Goal: Browse casually: Explore the website without a specific task or goal

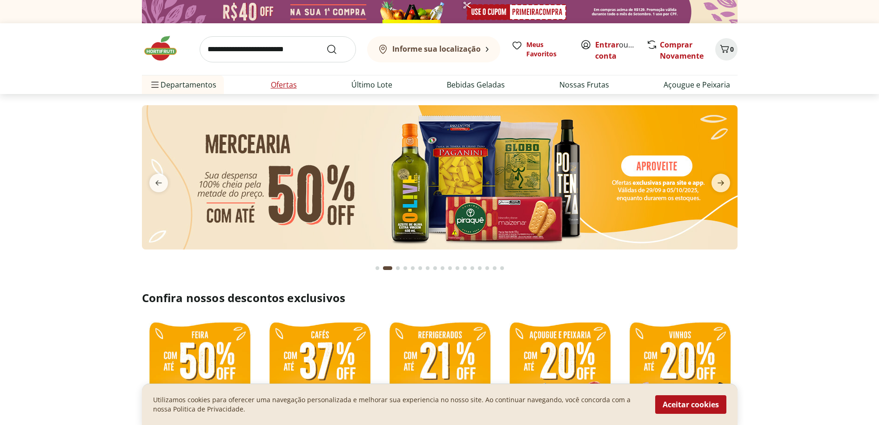
click at [281, 89] on link "Ofertas" at bounding box center [284, 84] width 26 height 11
select select "**********"
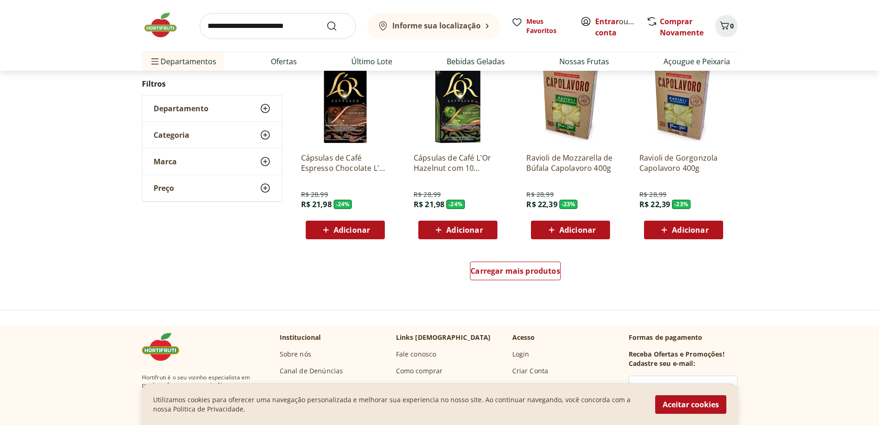
scroll to position [528, 0]
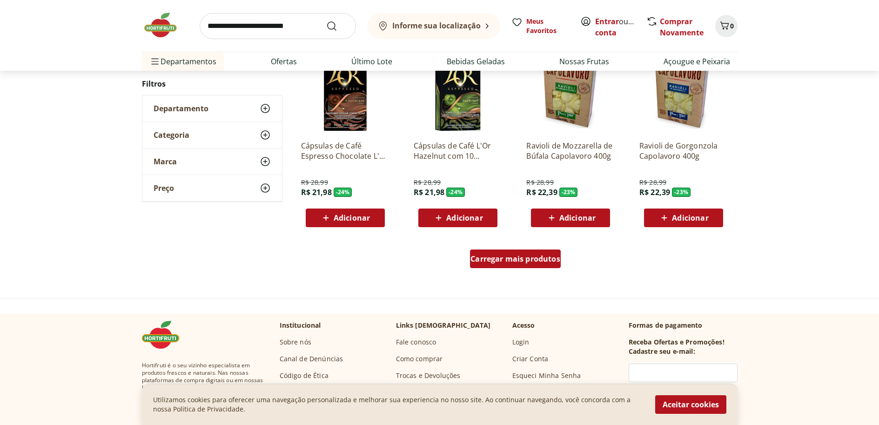
click at [538, 263] on span "Carregar mais produtos" at bounding box center [516, 258] width 90 height 7
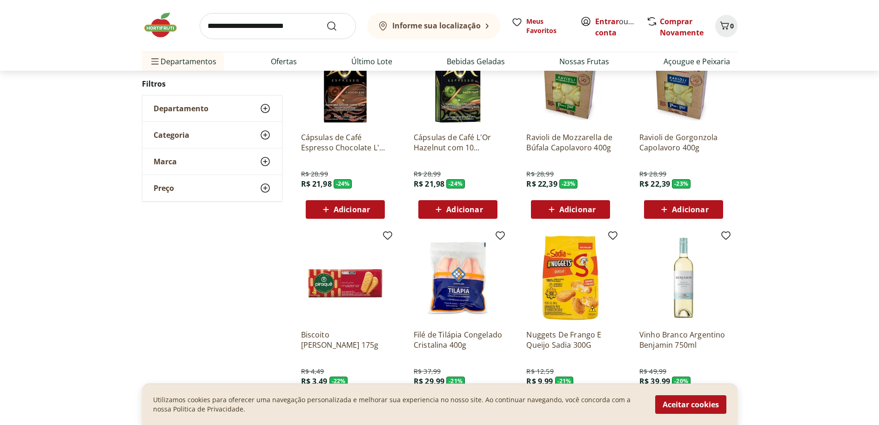
scroll to position [647, 0]
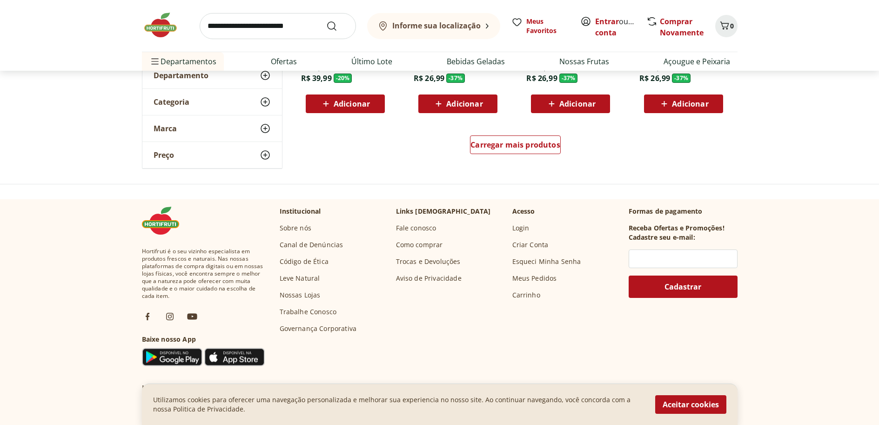
scroll to position [643, 0]
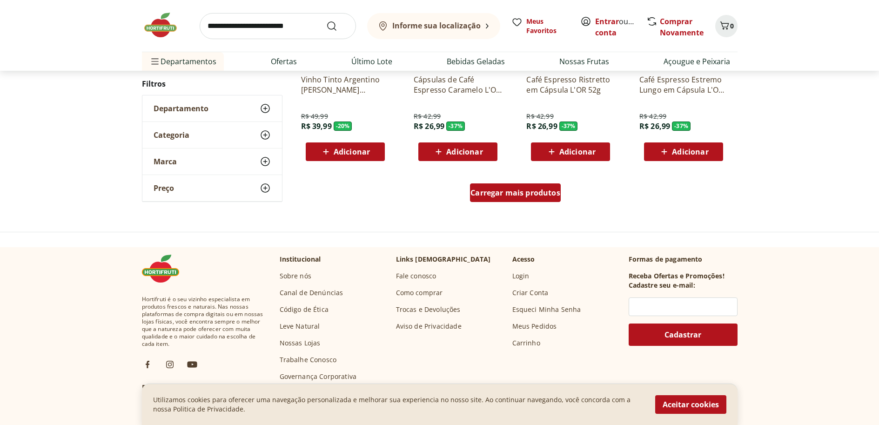
click at [512, 187] on div "Carregar mais produtos" at bounding box center [515, 192] width 91 height 19
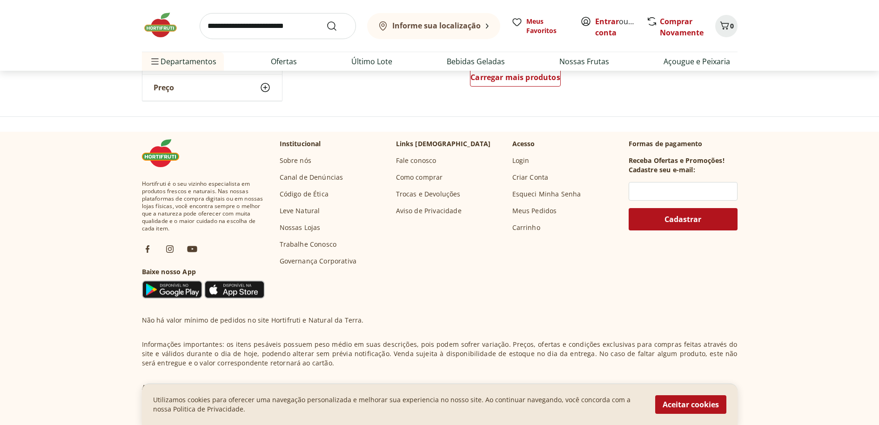
scroll to position [693, 0]
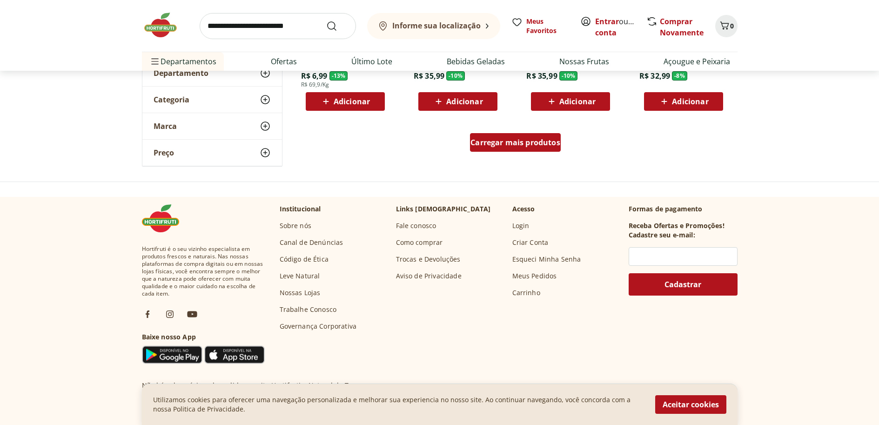
click at [483, 148] on div "Carregar mais produtos" at bounding box center [515, 142] width 91 height 19
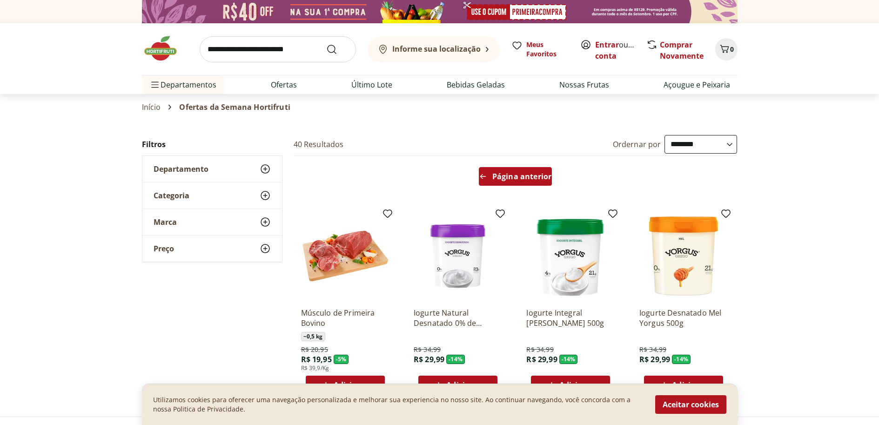
click at [541, 182] on div "Página anterior" at bounding box center [515, 176] width 73 height 19
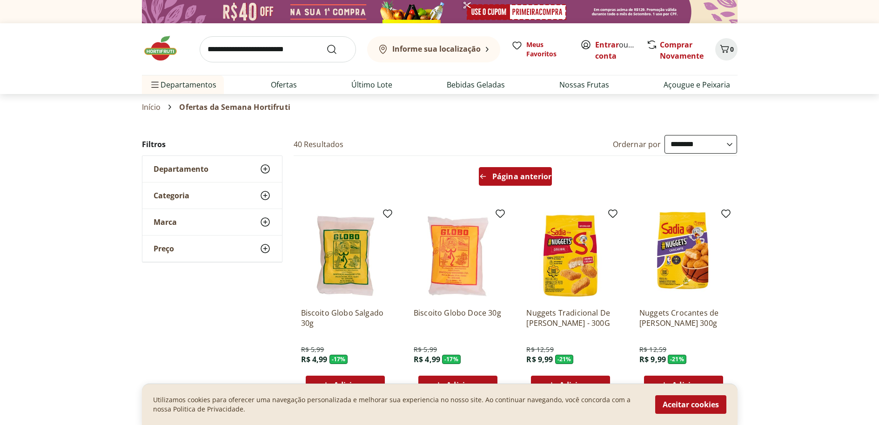
click at [532, 182] on div "Página anterior" at bounding box center [515, 176] width 73 height 19
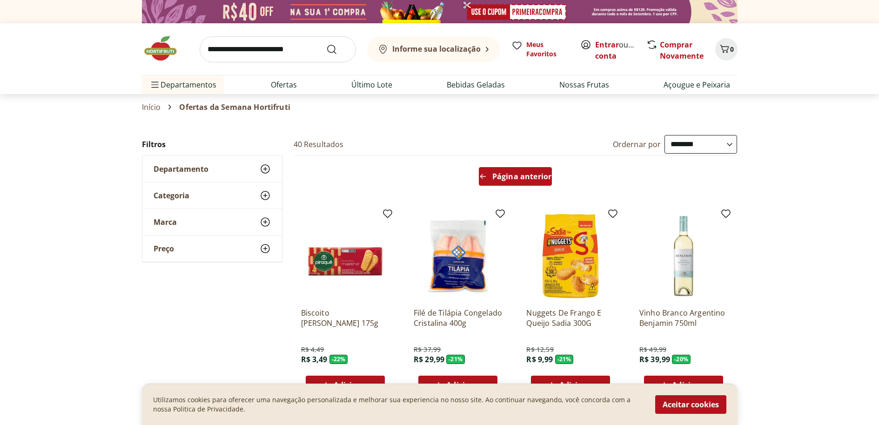
click at [533, 182] on div "Página anterior" at bounding box center [515, 176] width 73 height 19
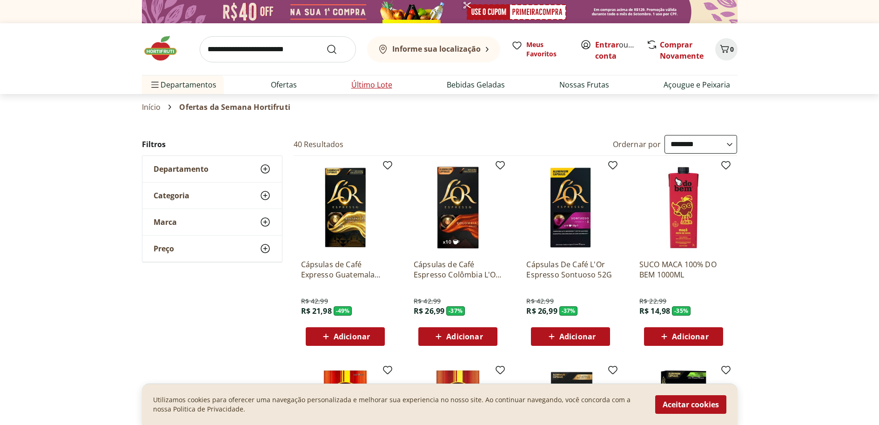
click at [369, 87] on link "Último Lote" at bounding box center [372, 84] width 41 height 11
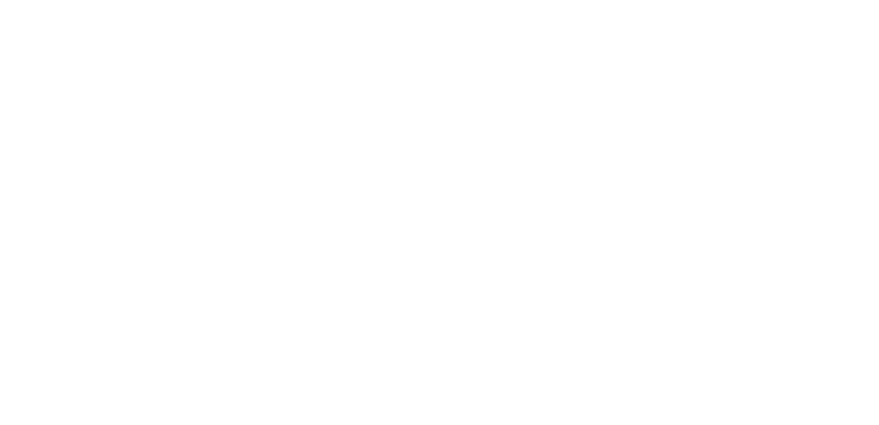
select select "**********"
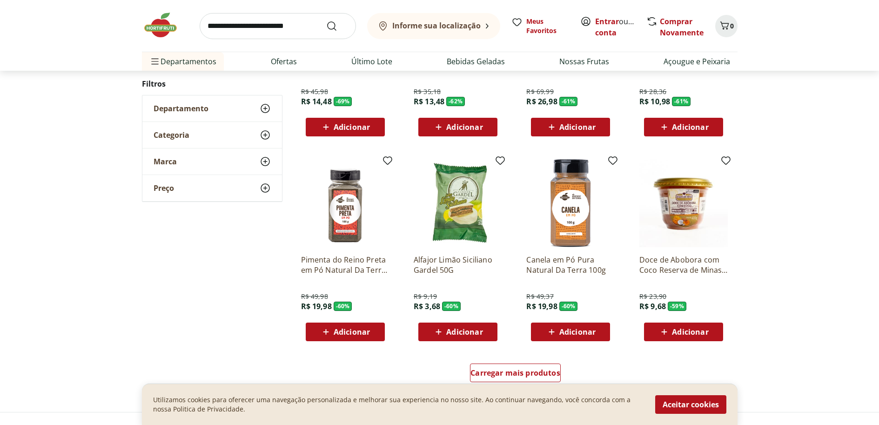
scroll to position [570, 0]
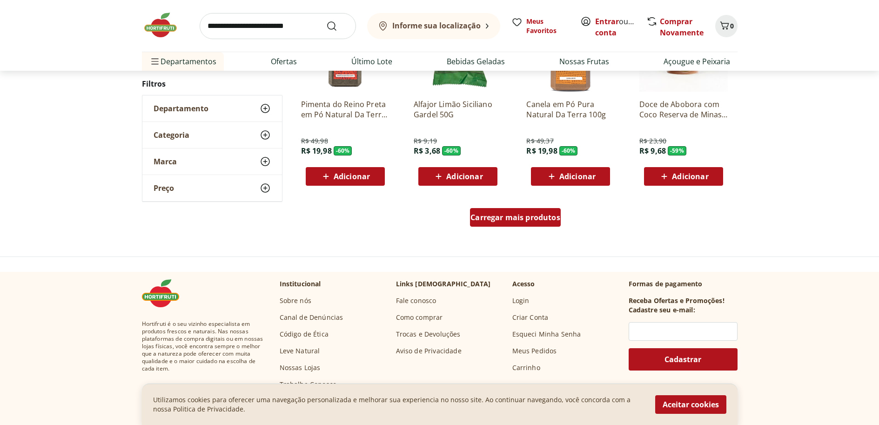
click at [541, 226] on div "Carregar mais produtos" at bounding box center [515, 217] width 91 height 19
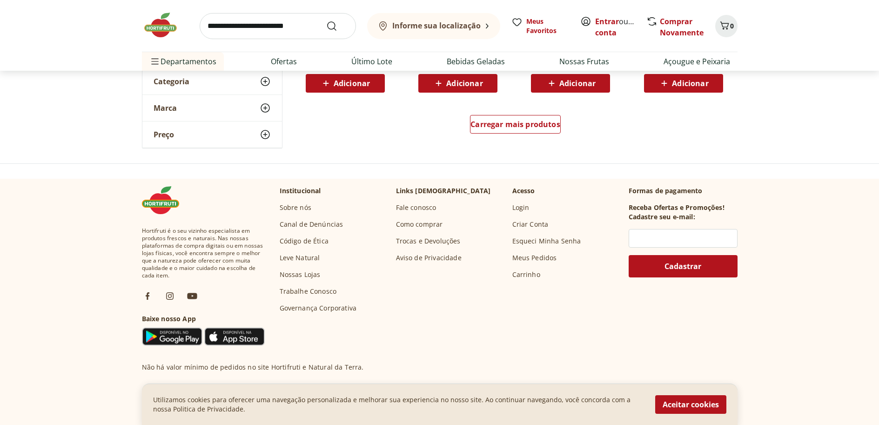
scroll to position [663, 0]
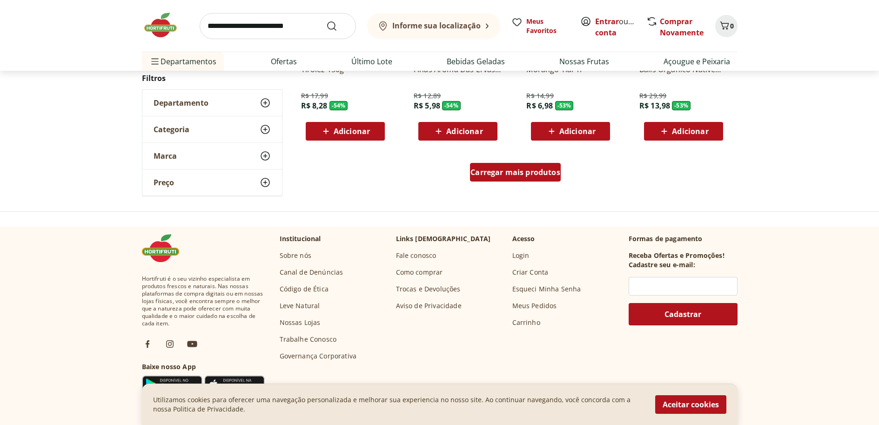
click at [557, 176] on span "Carregar mais produtos" at bounding box center [516, 172] width 90 height 7
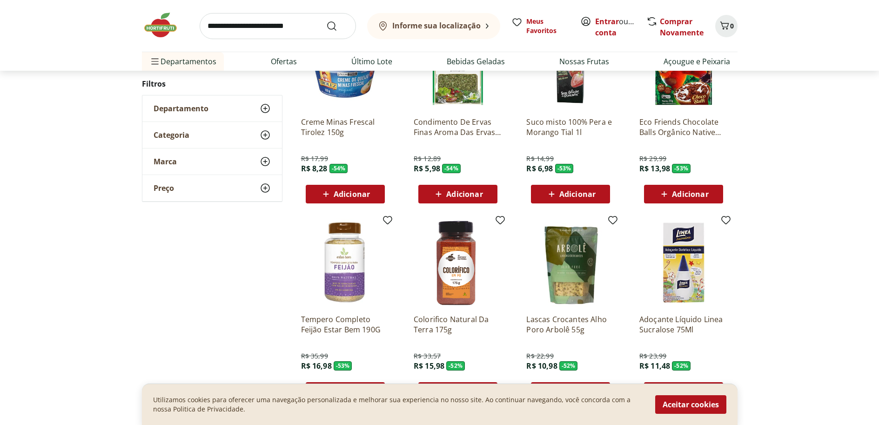
scroll to position [563, 0]
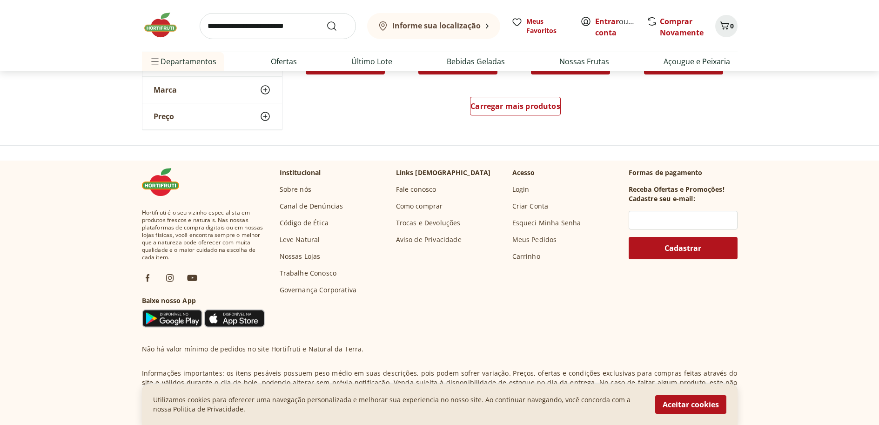
scroll to position [645, 0]
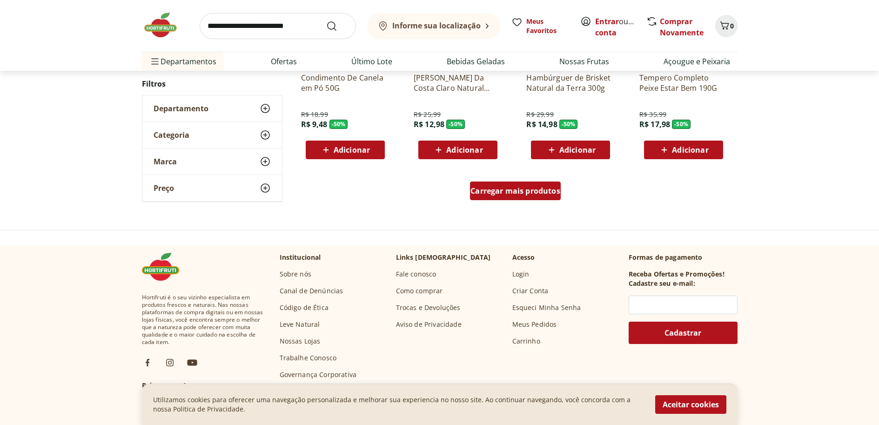
click at [554, 192] on span "Carregar mais produtos" at bounding box center [516, 190] width 90 height 7
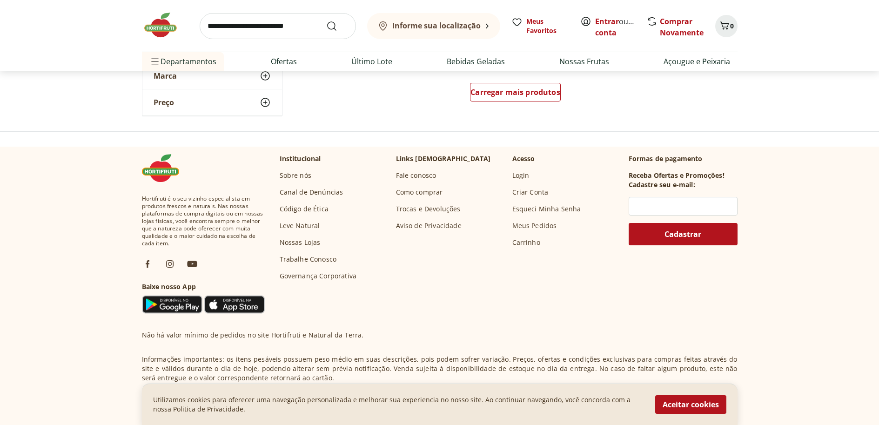
scroll to position [700, 0]
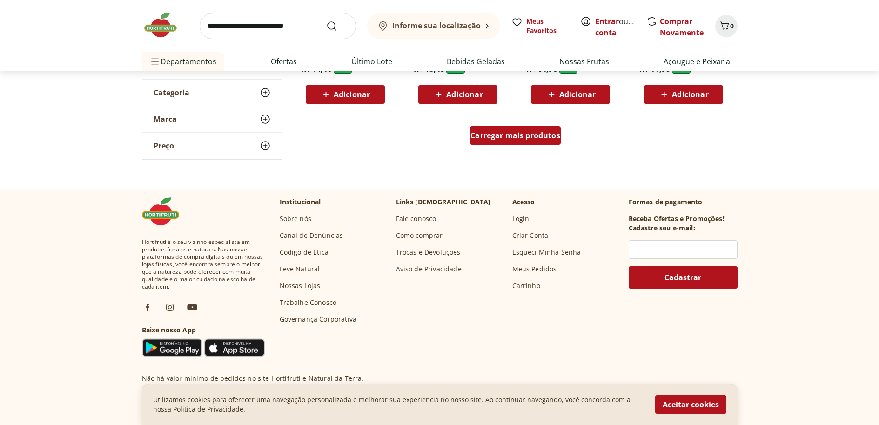
click at [534, 128] on div "Carregar mais produtos" at bounding box center [515, 135] width 91 height 19
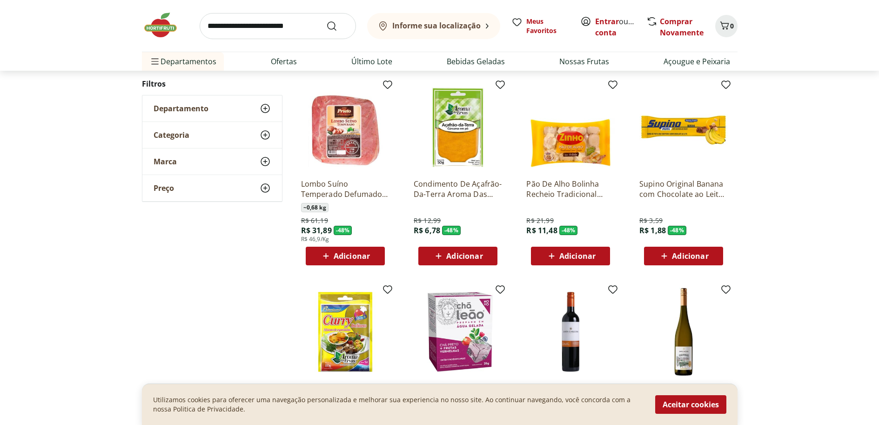
scroll to position [803, 0]
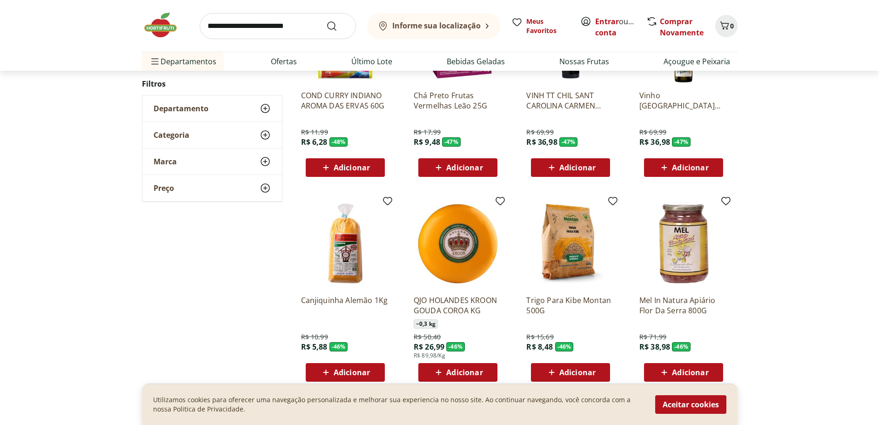
scroll to position [477, 0]
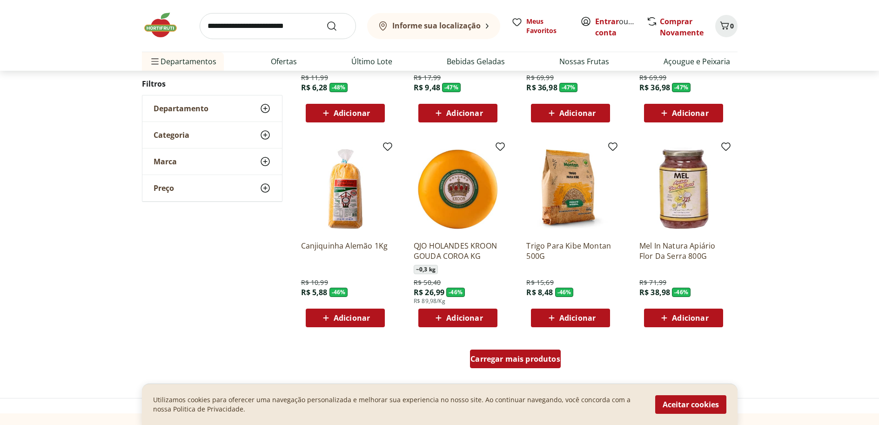
click at [542, 357] on span "Carregar mais produtos" at bounding box center [516, 358] width 90 height 7
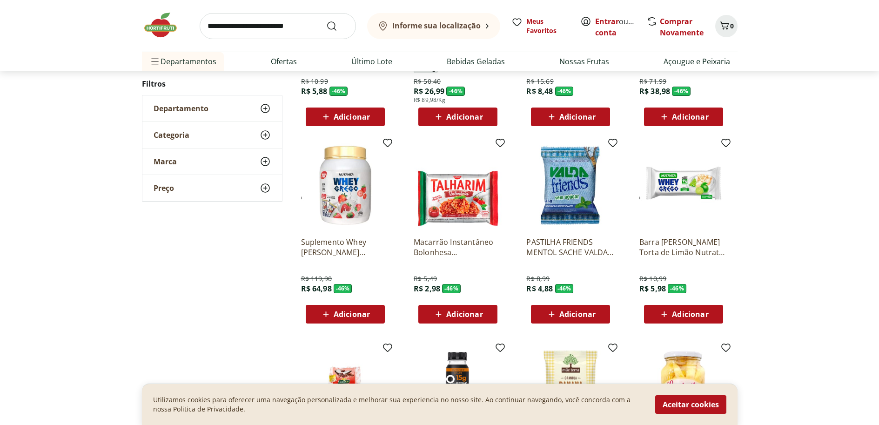
scroll to position [708, 0]
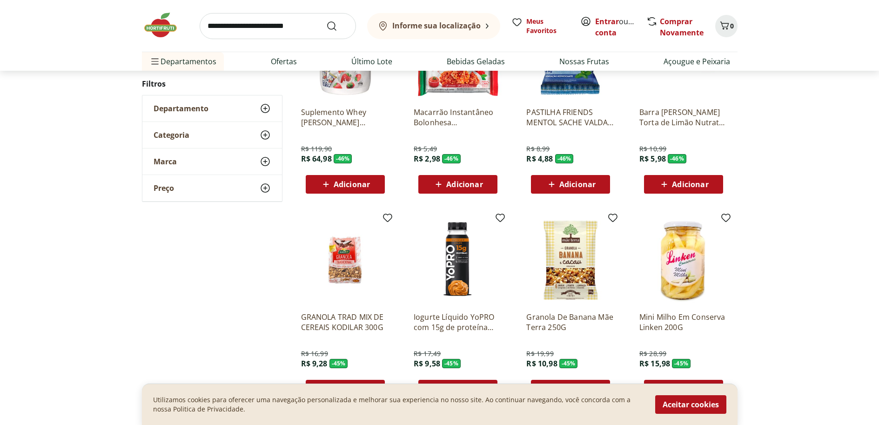
scroll to position [856, 0]
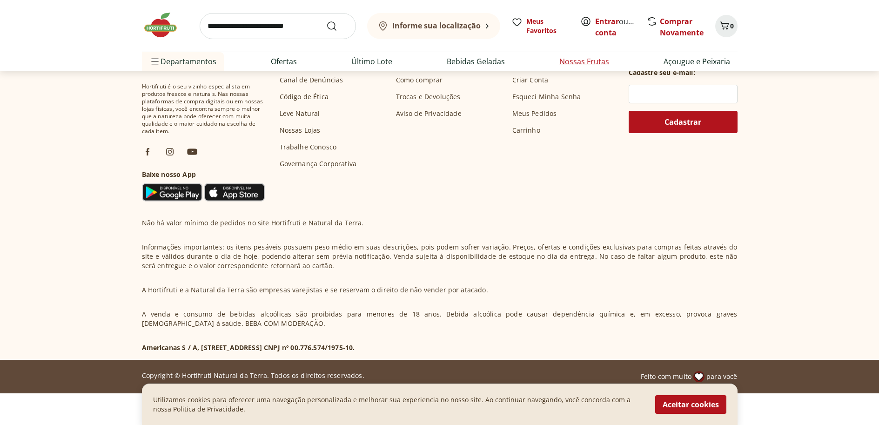
click at [602, 63] on link "Nossas Frutas" at bounding box center [585, 61] width 50 height 11
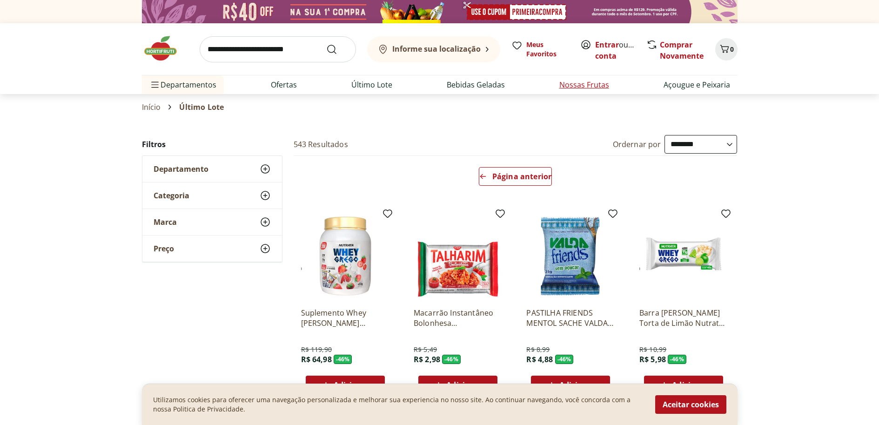
select select "**********"
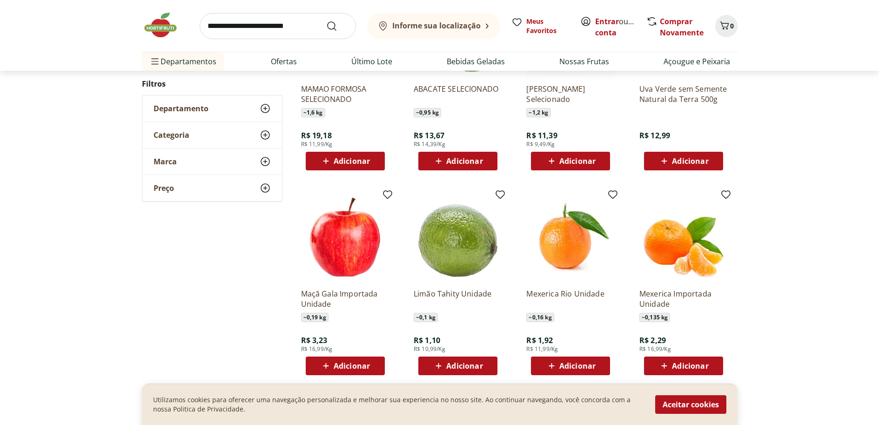
scroll to position [467, 0]
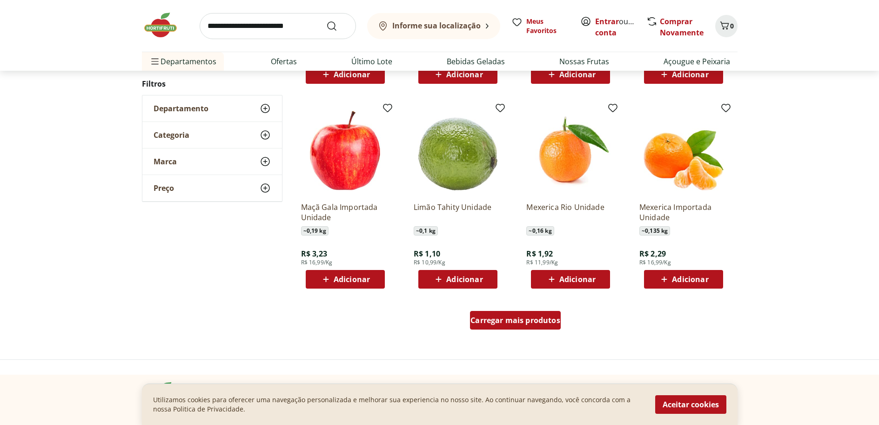
click at [533, 327] on div "Carregar mais produtos" at bounding box center [515, 320] width 91 height 19
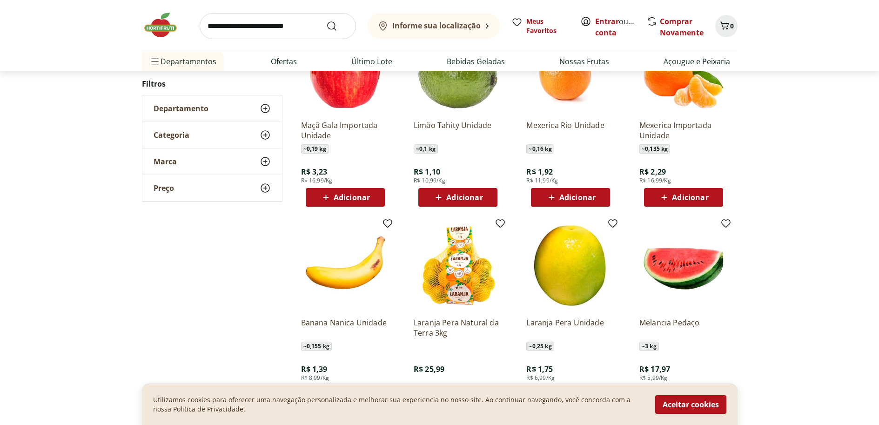
scroll to position [710, 0]
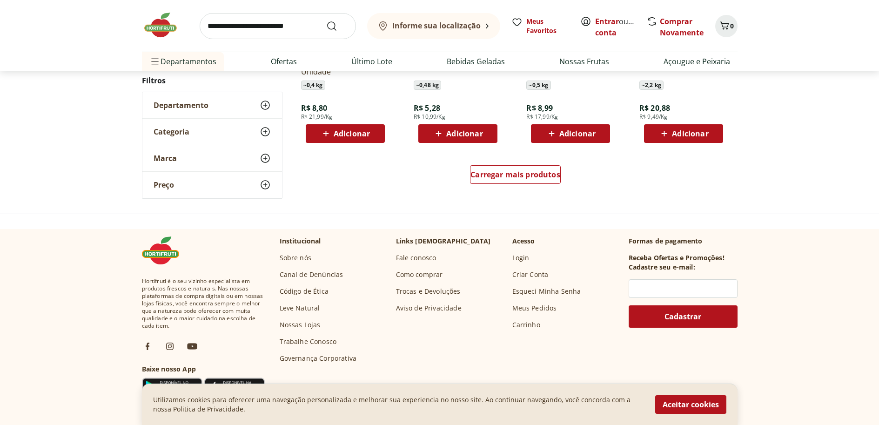
scroll to position [649, 0]
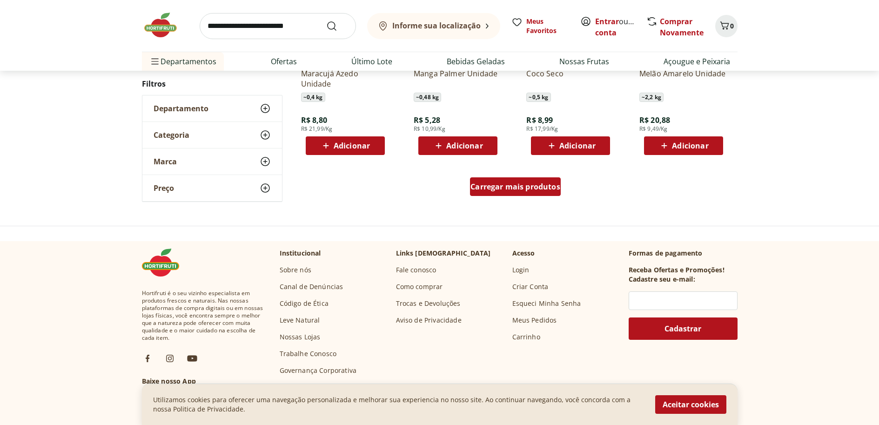
click at [549, 184] on span "Carregar mais produtos" at bounding box center [516, 186] width 90 height 7
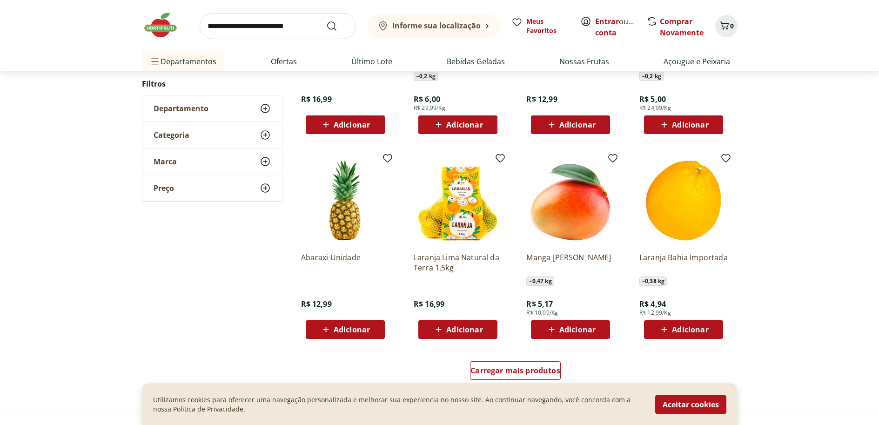
scroll to position [521, 0]
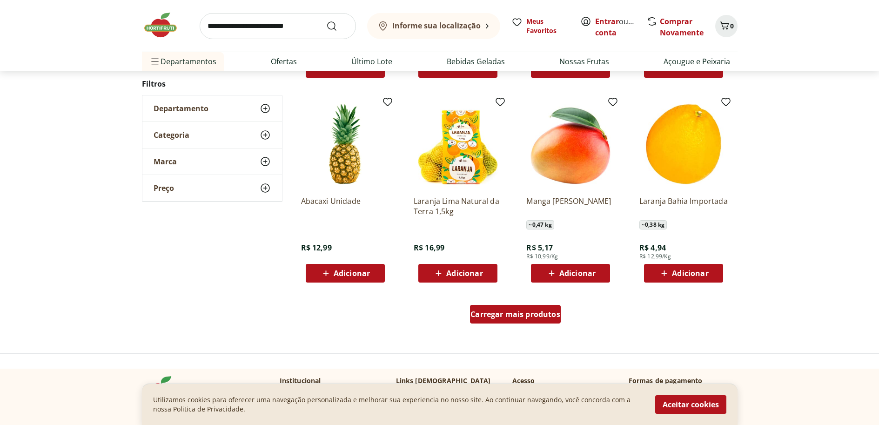
click at [544, 317] on span "Carregar mais produtos" at bounding box center [516, 314] width 90 height 7
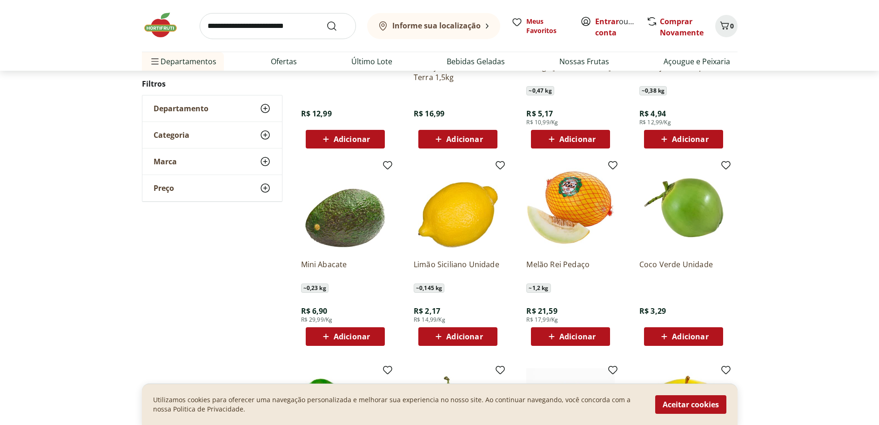
scroll to position [683, 0]
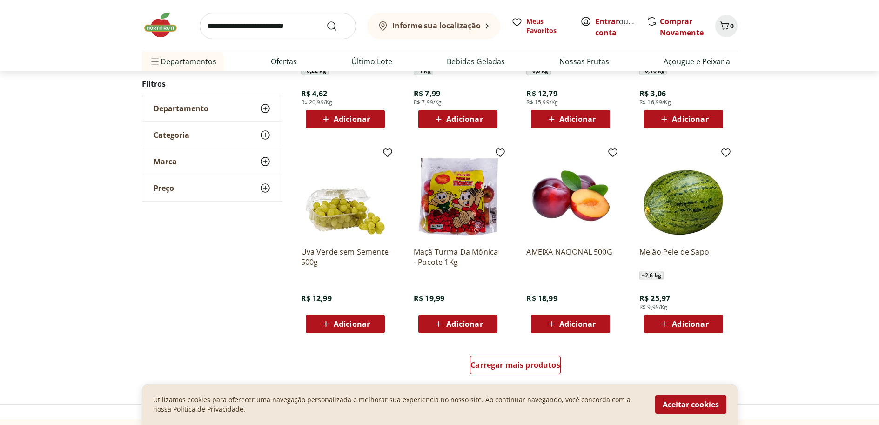
scroll to position [488, 0]
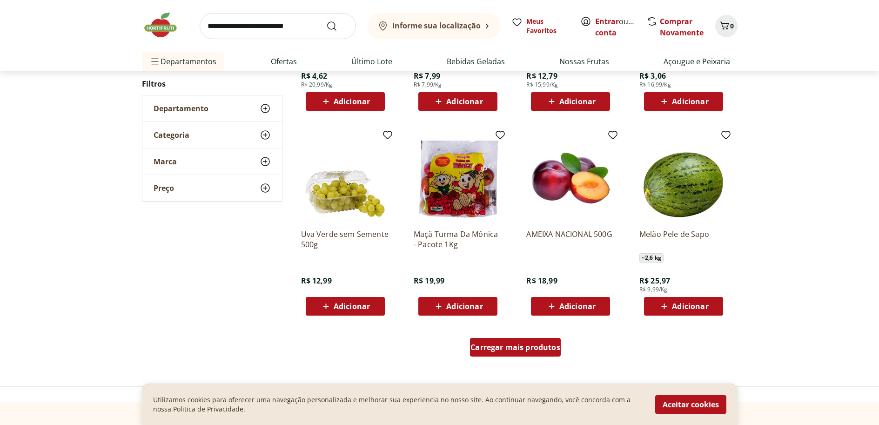
click at [539, 350] on span "Carregar mais produtos" at bounding box center [516, 347] width 90 height 7
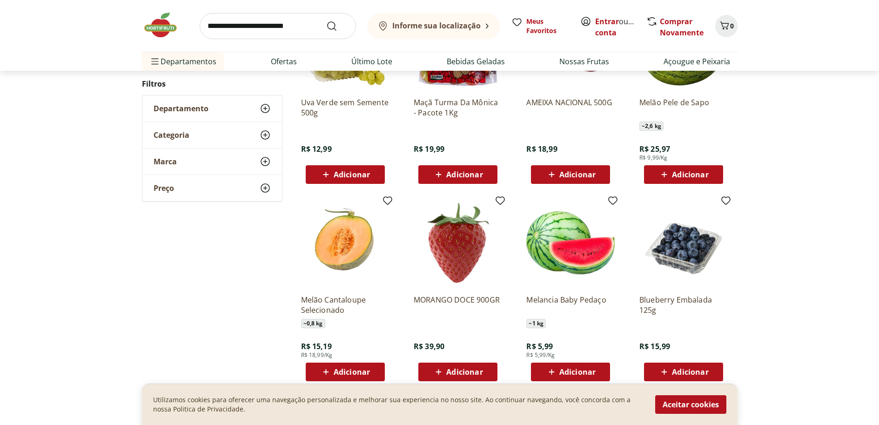
scroll to position [651, 0]
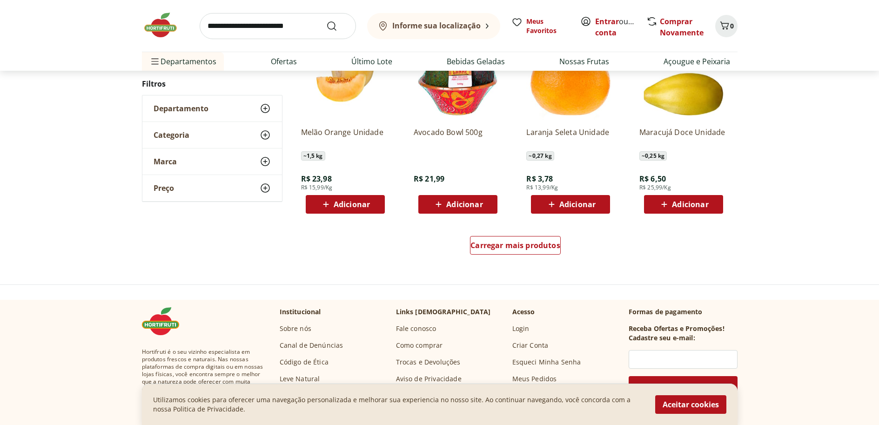
scroll to position [545, 0]
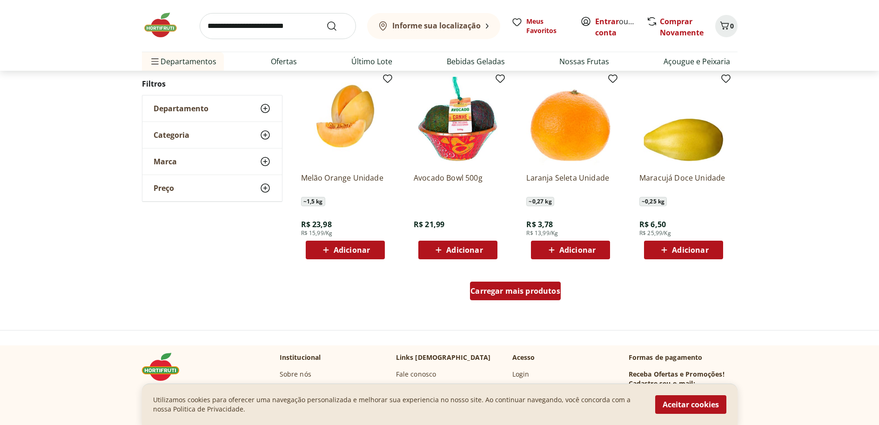
click at [535, 282] on div "Carregar mais produtos" at bounding box center [515, 291] width 91 height 19
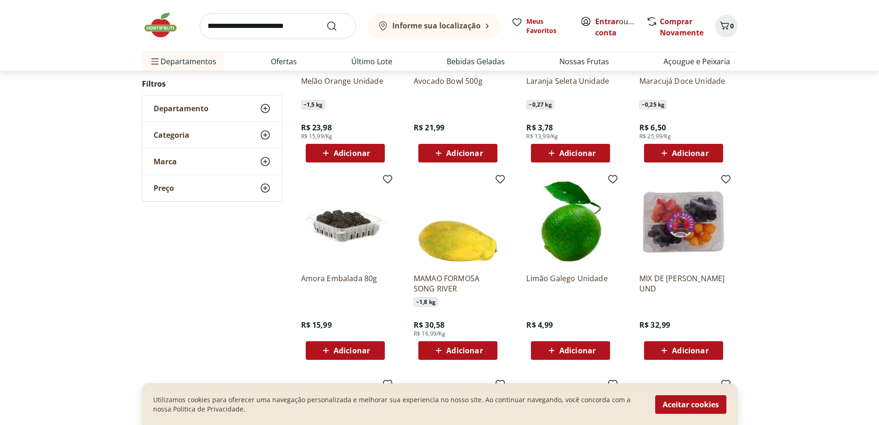
scroll to position [654, 0]
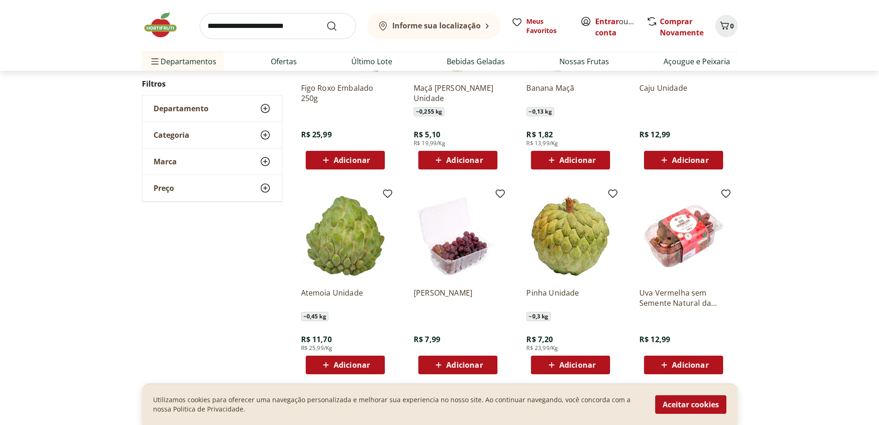
scroll to position [586, 0]
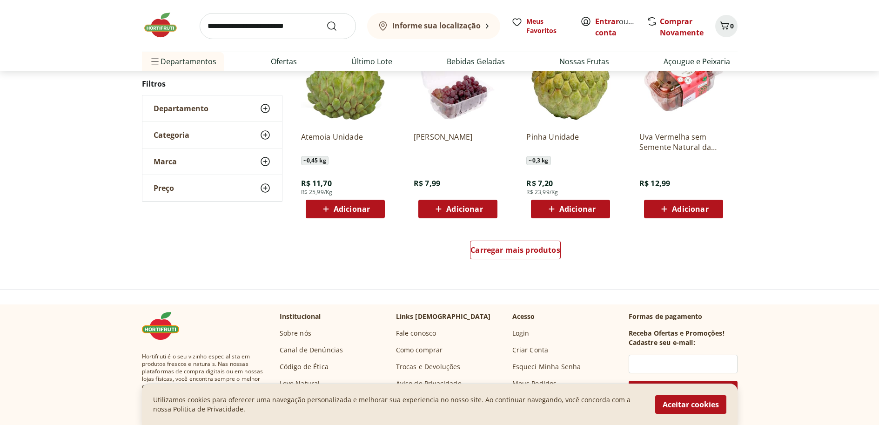
click at [563, 252] on div "Carregar mais produtos" at bounding box center [516, 252] width 452 height 45
click at [558, 253] on span "Carregar mais produtos" at bounding box center [516, 249] width 90 height 7
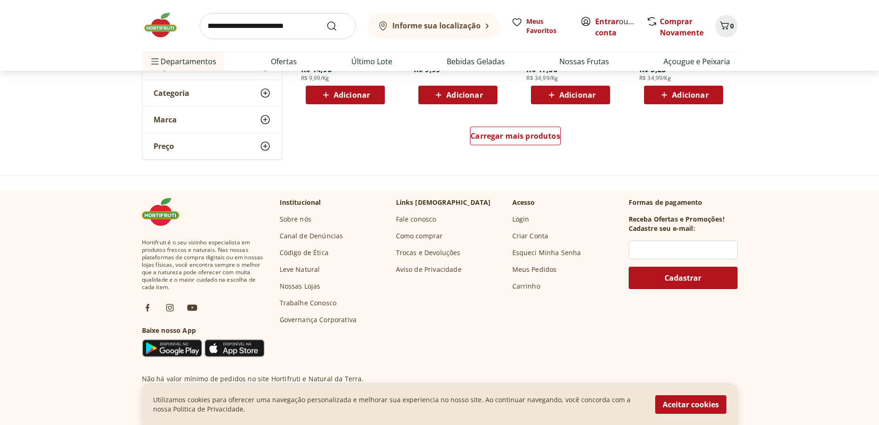
scroll to position [619, 0]
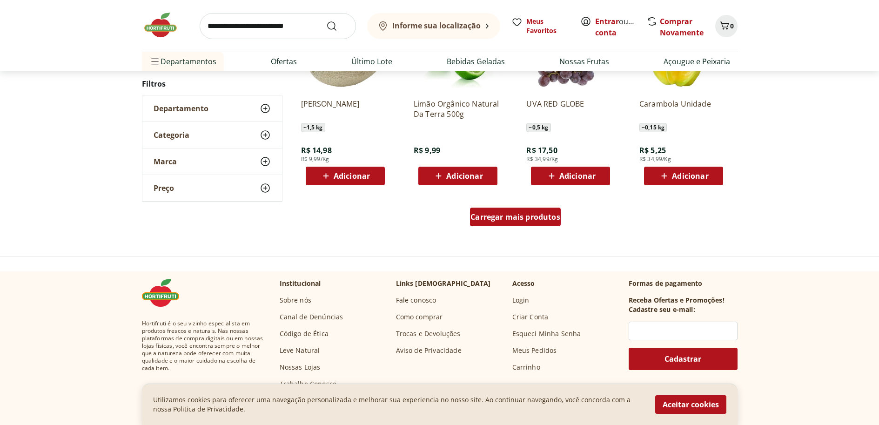
click at [558, 219] on span "Carregar mais produtos" at bounding box center [516, 216] width 90 height 7
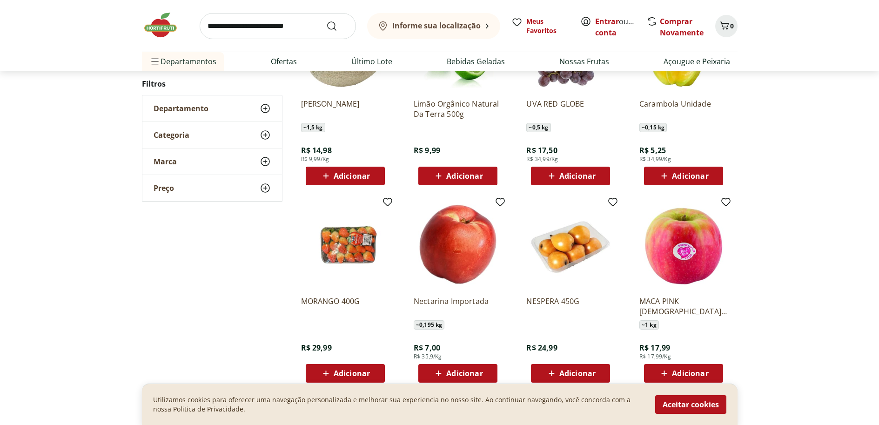
scroll to position [581, 0]
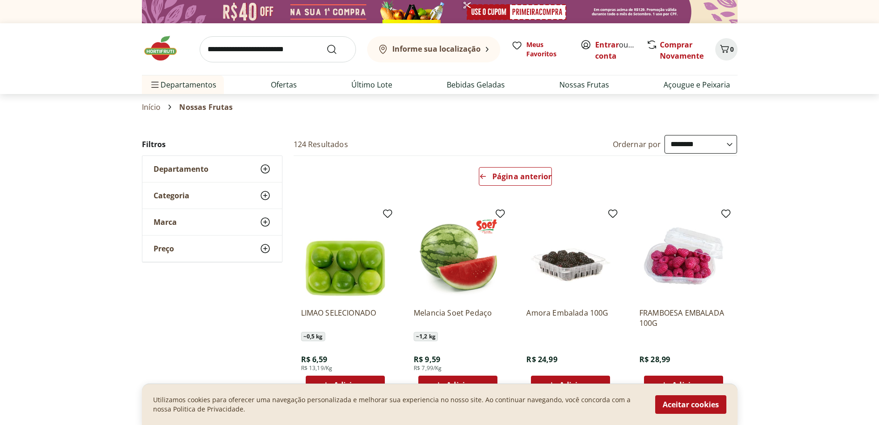
select select "**********"
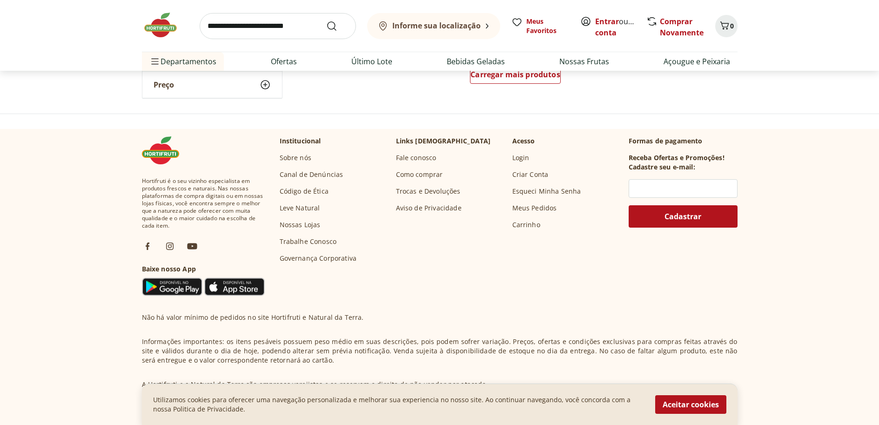
scroll to position [734, 0]
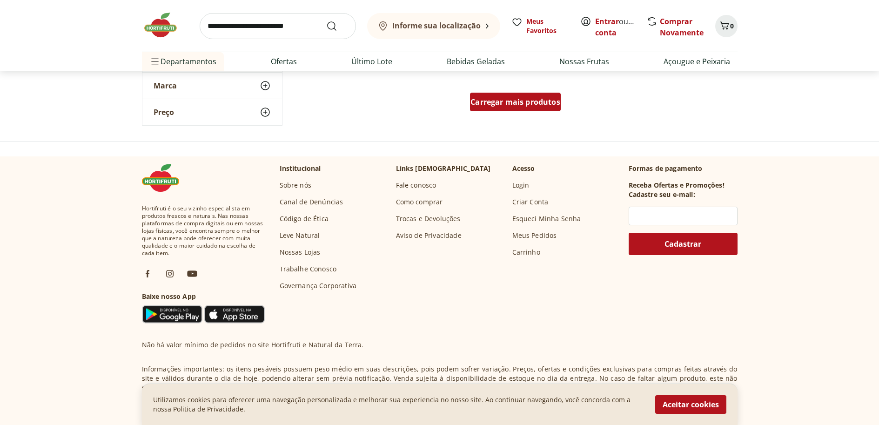
click at [557, 106] on span "Carregar mais produtos" at bounding box center [516, 101] width 90 height 7
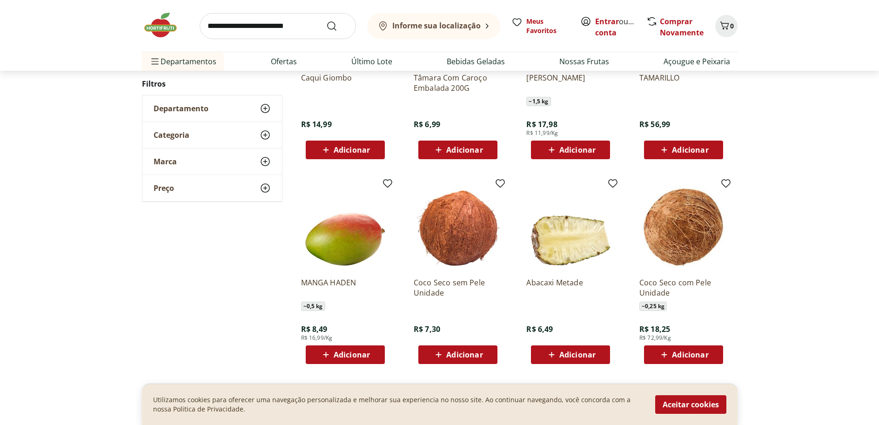
scroll to position [469, 0]
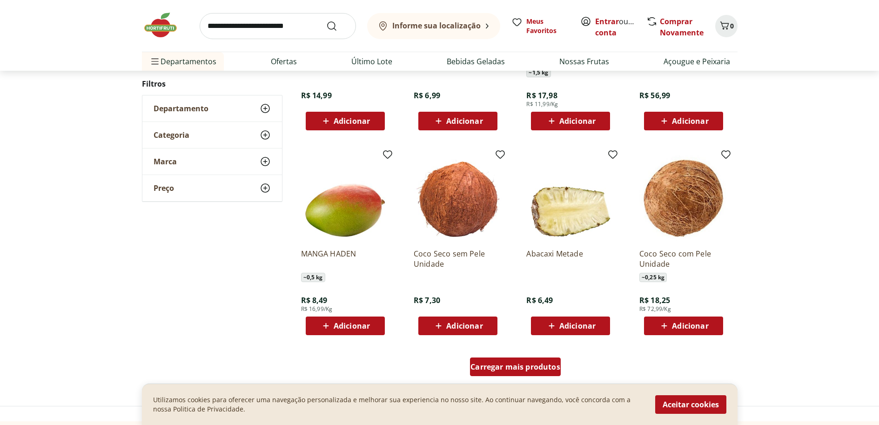
click at [535, 365] on span "Carregar mais produtos" at bounding box center [516, 366] width 90 height 7
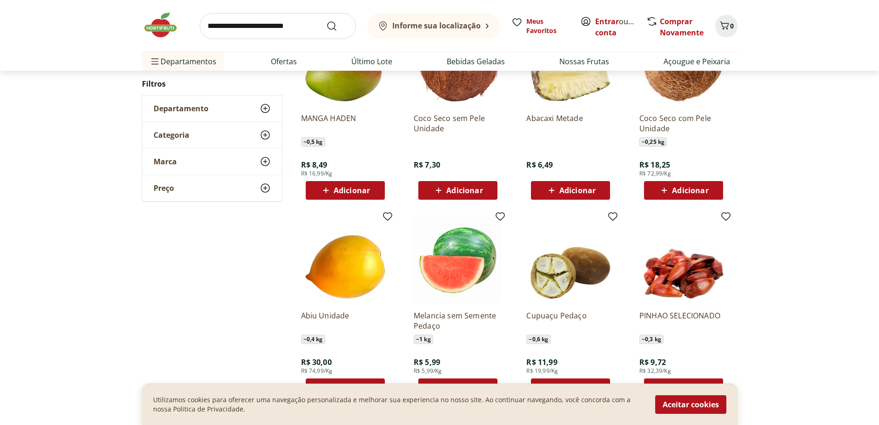
scroll to position [642, 0]
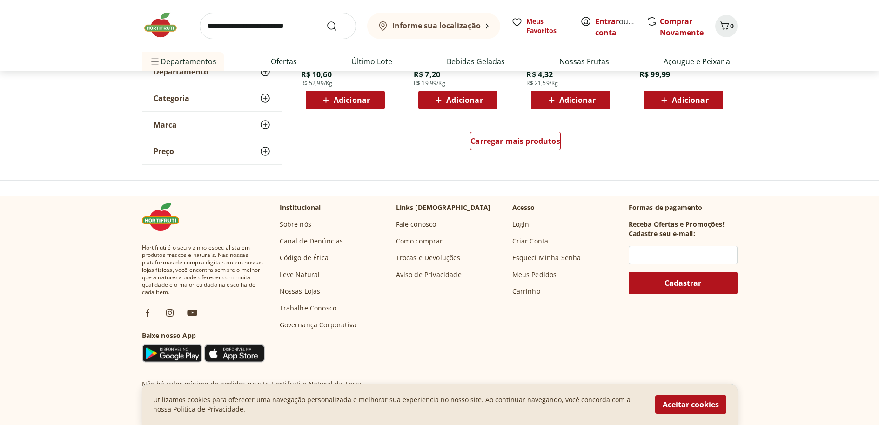
scroll to position [582, 0]
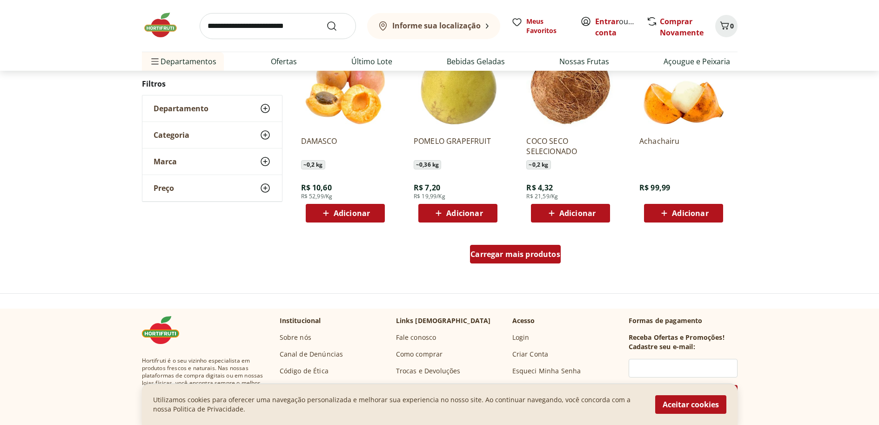
click at [521, 257] on span "Carregar mais produtos" at bounding box center [516, 253] width 90 height 7
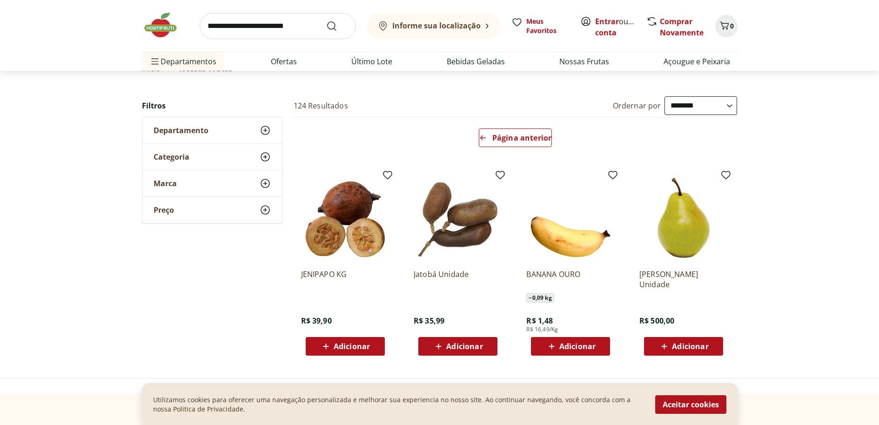
scroll to position [51, 0]
